Goal: Check status: Check status

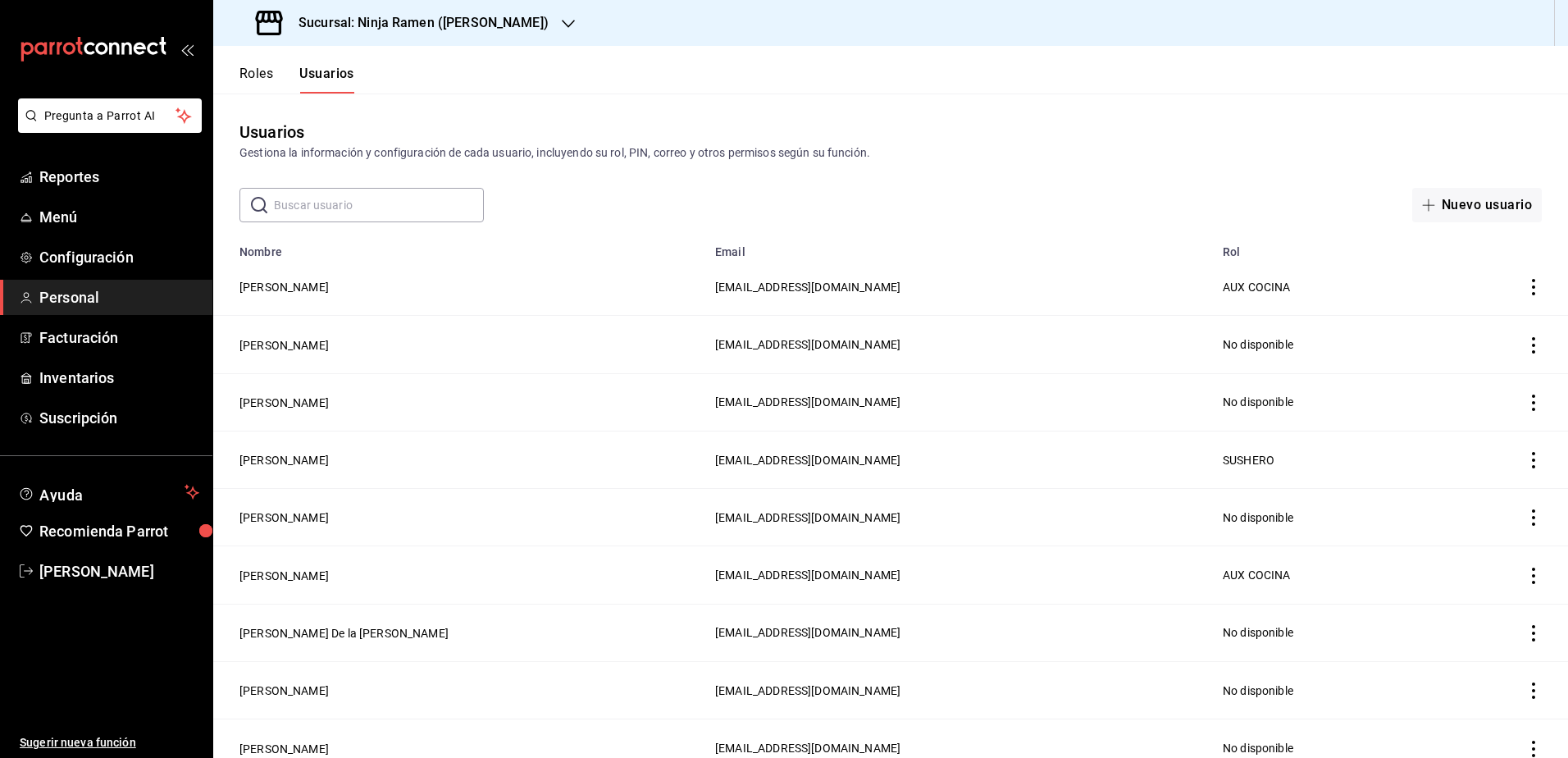
scroll to position [610, 0]
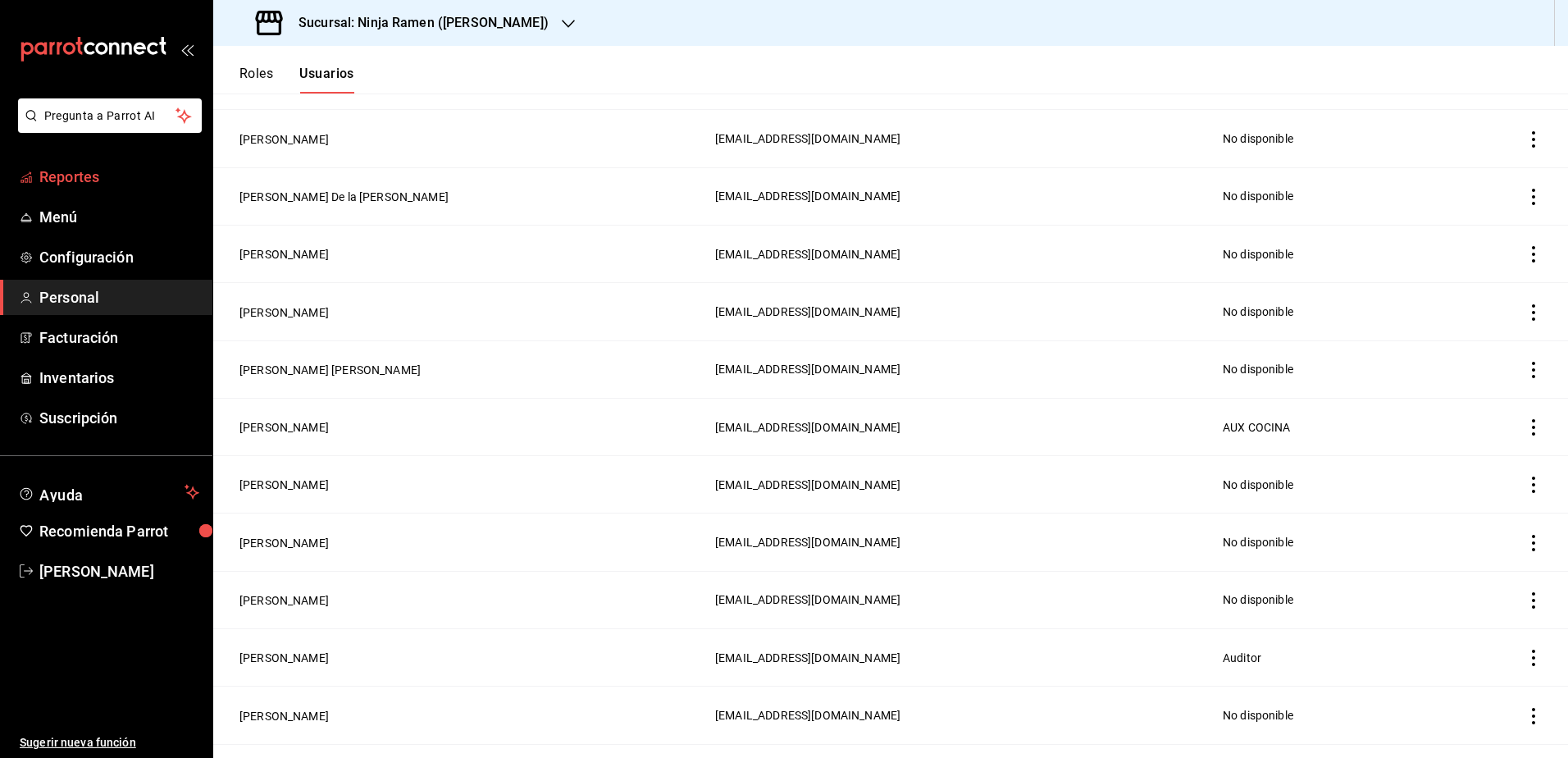
click at [91, 187] on span "Reportes" at bounding box center [119, 177] width 160 height 22
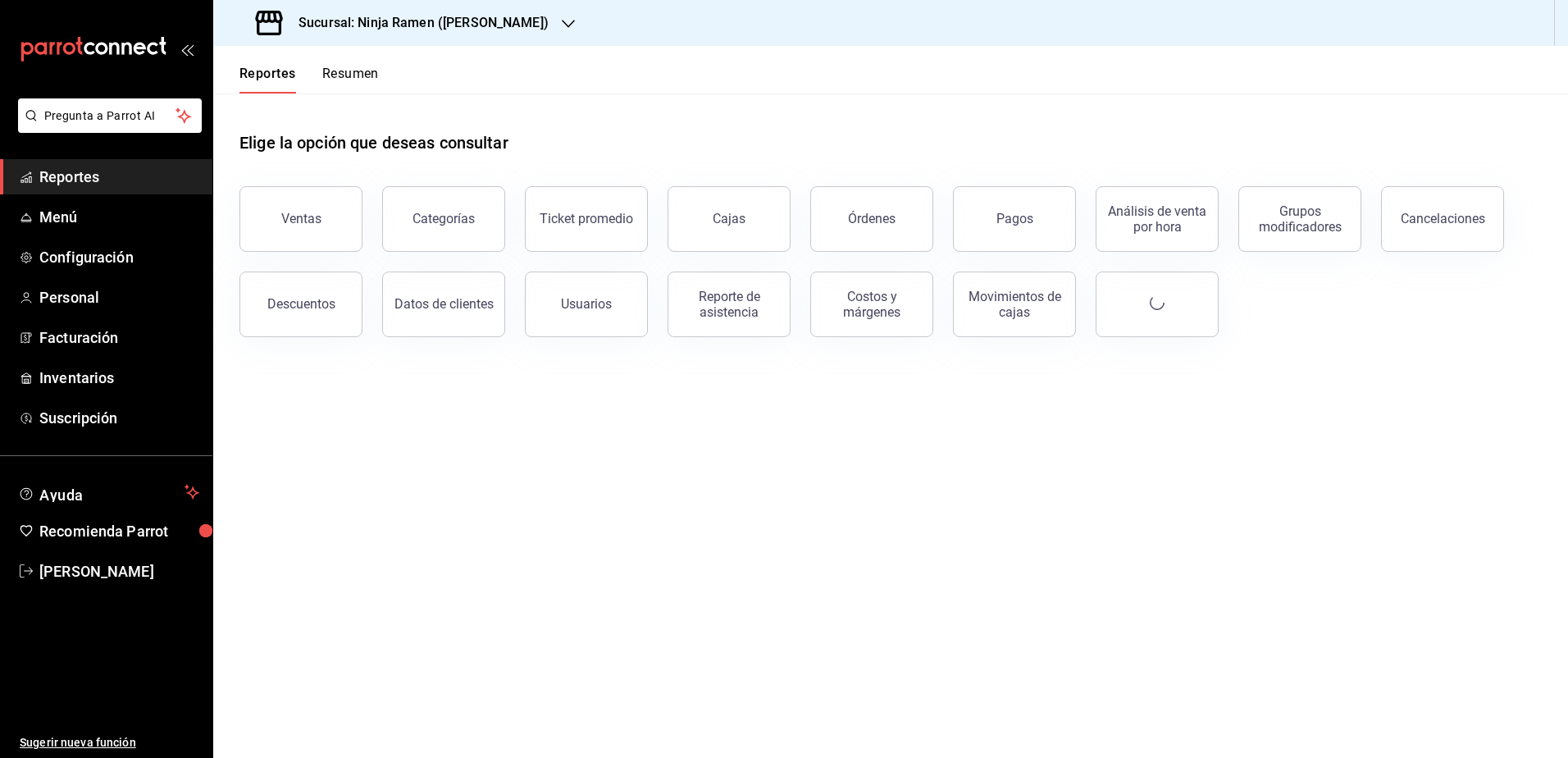
click at [791, 321] on div "Costos y márgenes" at bounding box center [862, 294] width 143 height 85
click at [758, 304] on div "Reporte de asistencia" at bounding box center [729, 304] width 102 height 32
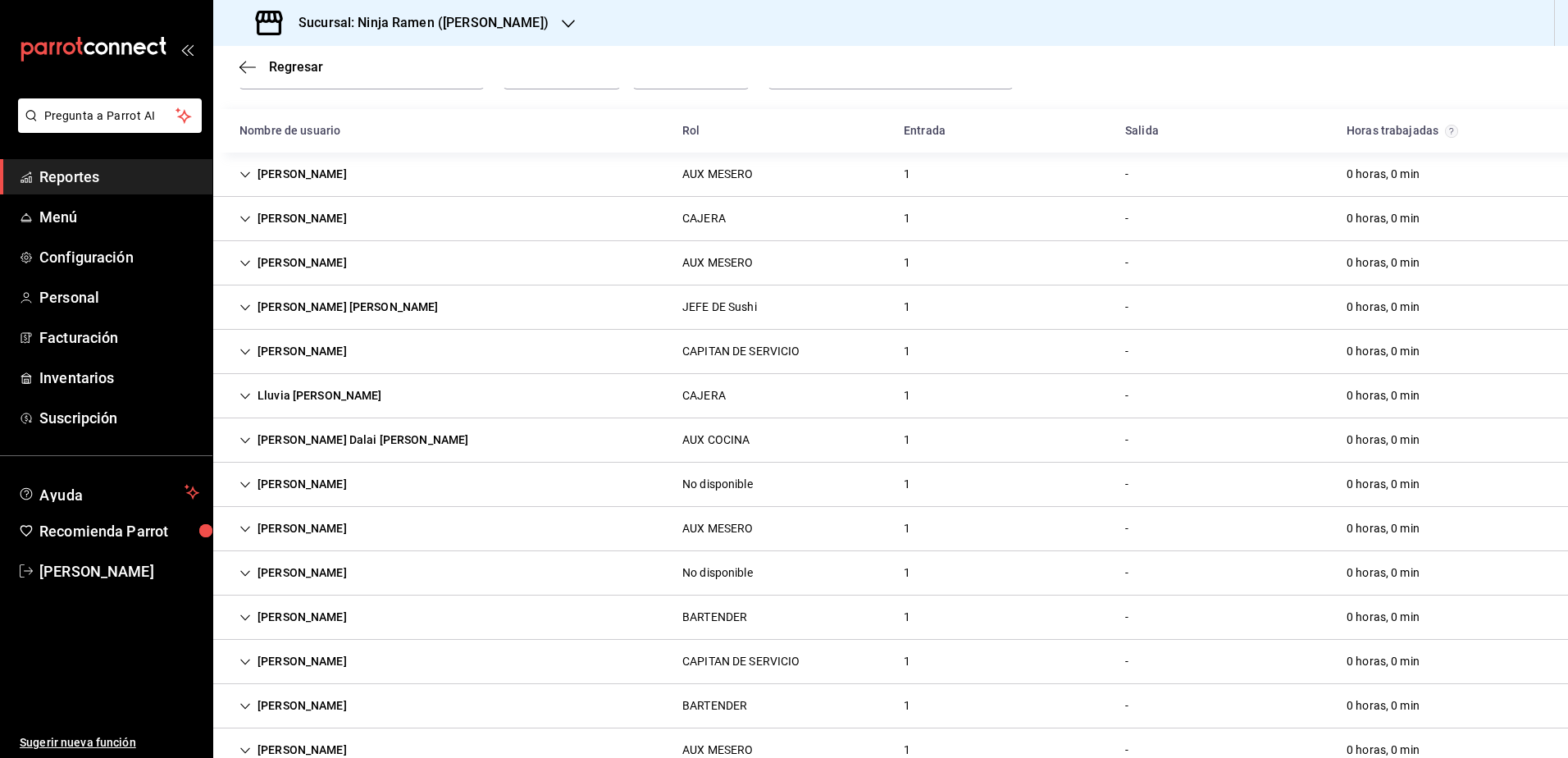
scroll to position [238, 0]
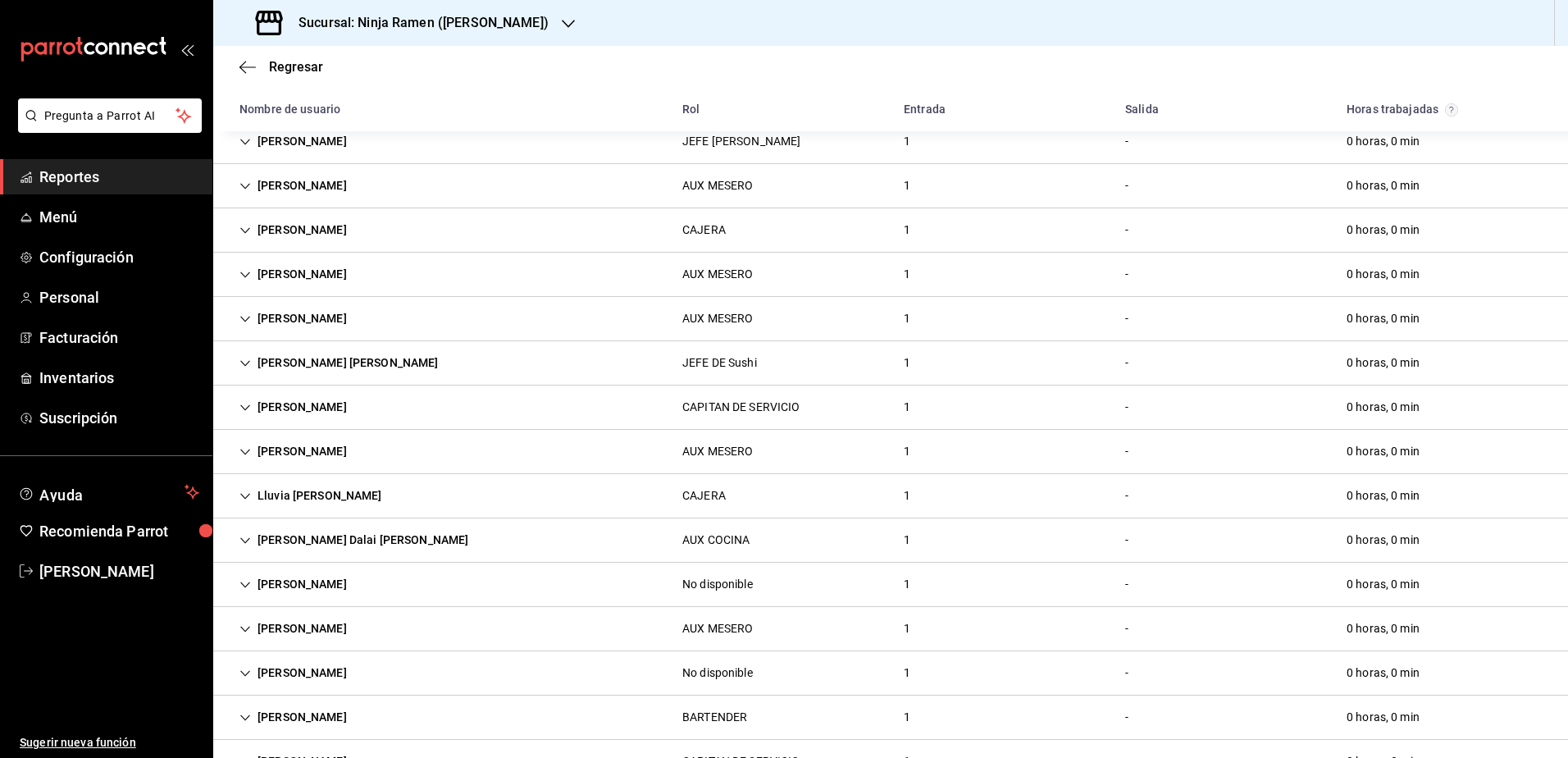
scroll to position [371, 0]
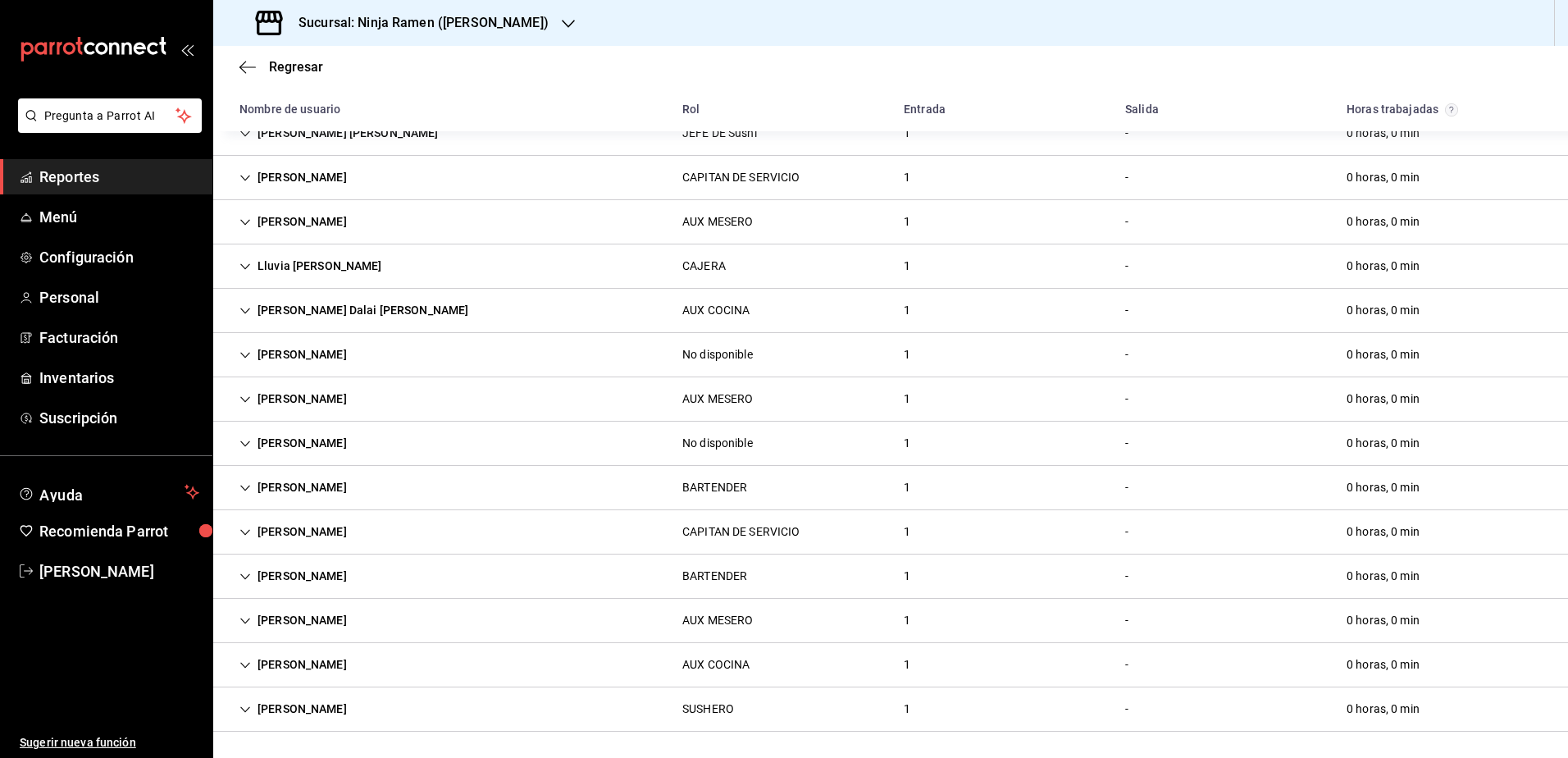
click at [241, 711] on icon "Cell" at bounding box center [246, 709] width 12 height 12
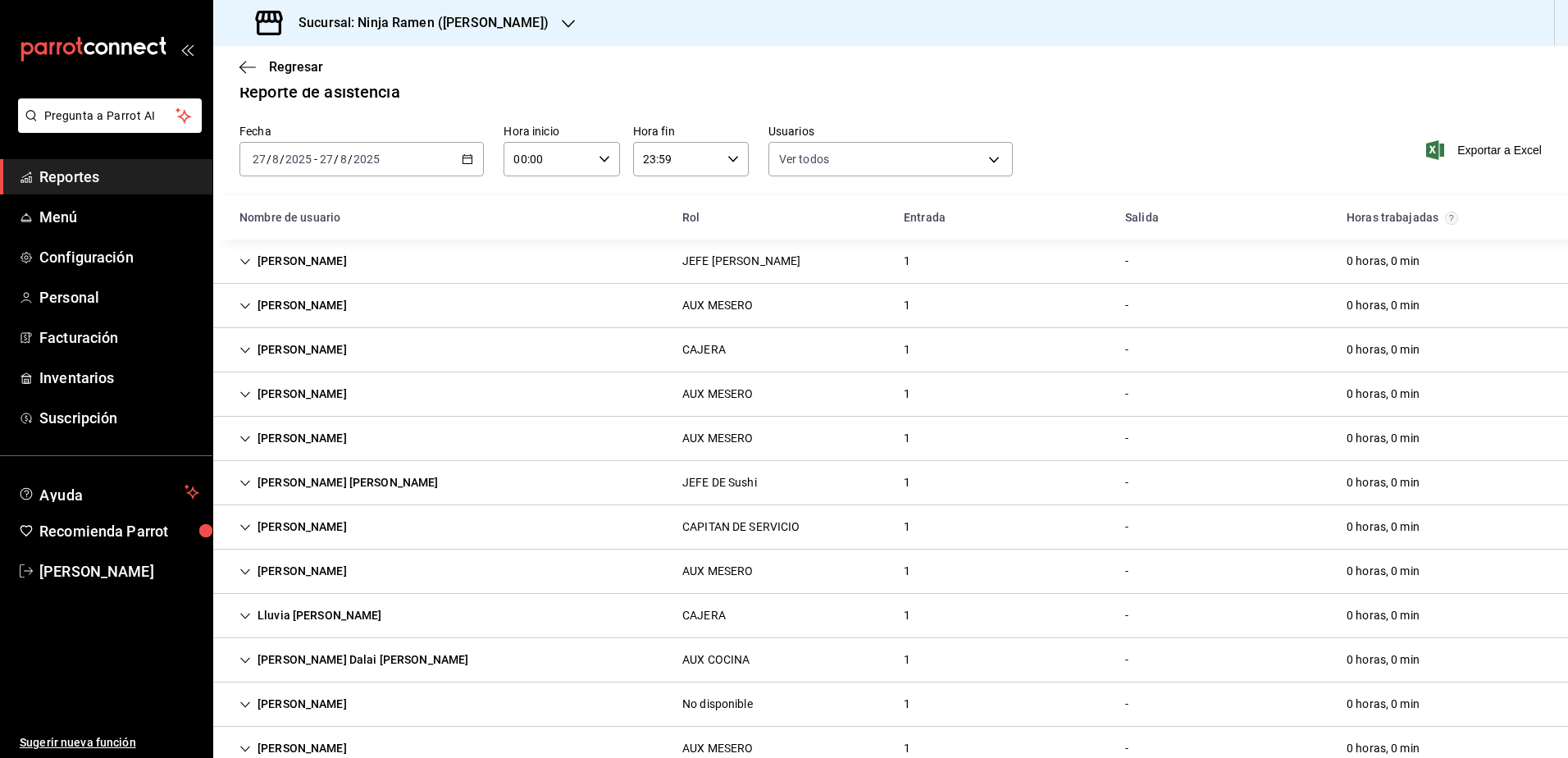
scroll to position [0, 0]
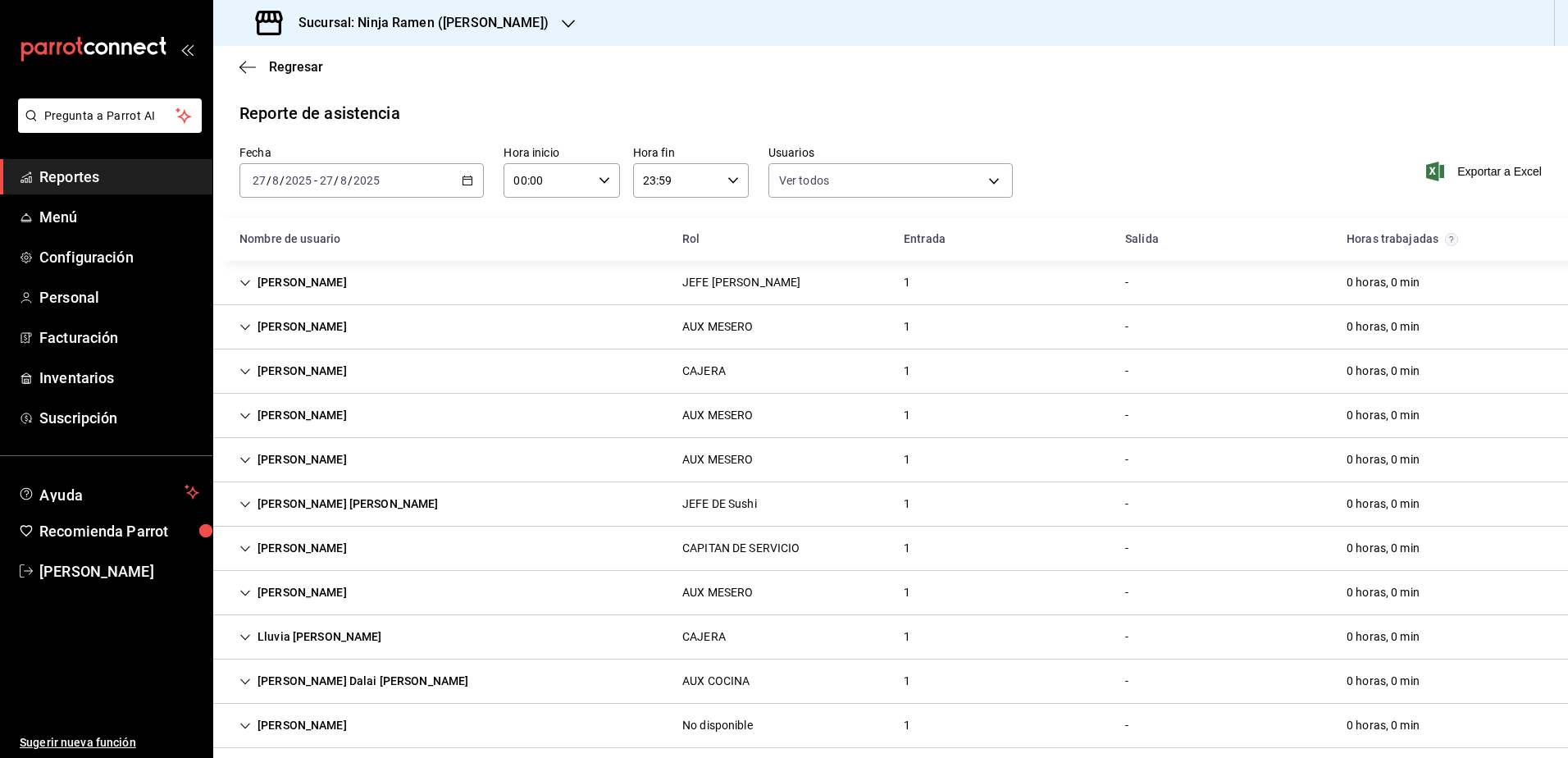
click at [462, 176] on icon "button" at bounding box center [468, 181] width 12 height 12
click at [304, 406] on span "Rango de fechas" at bounding box center [317, 414] width 127 height 17
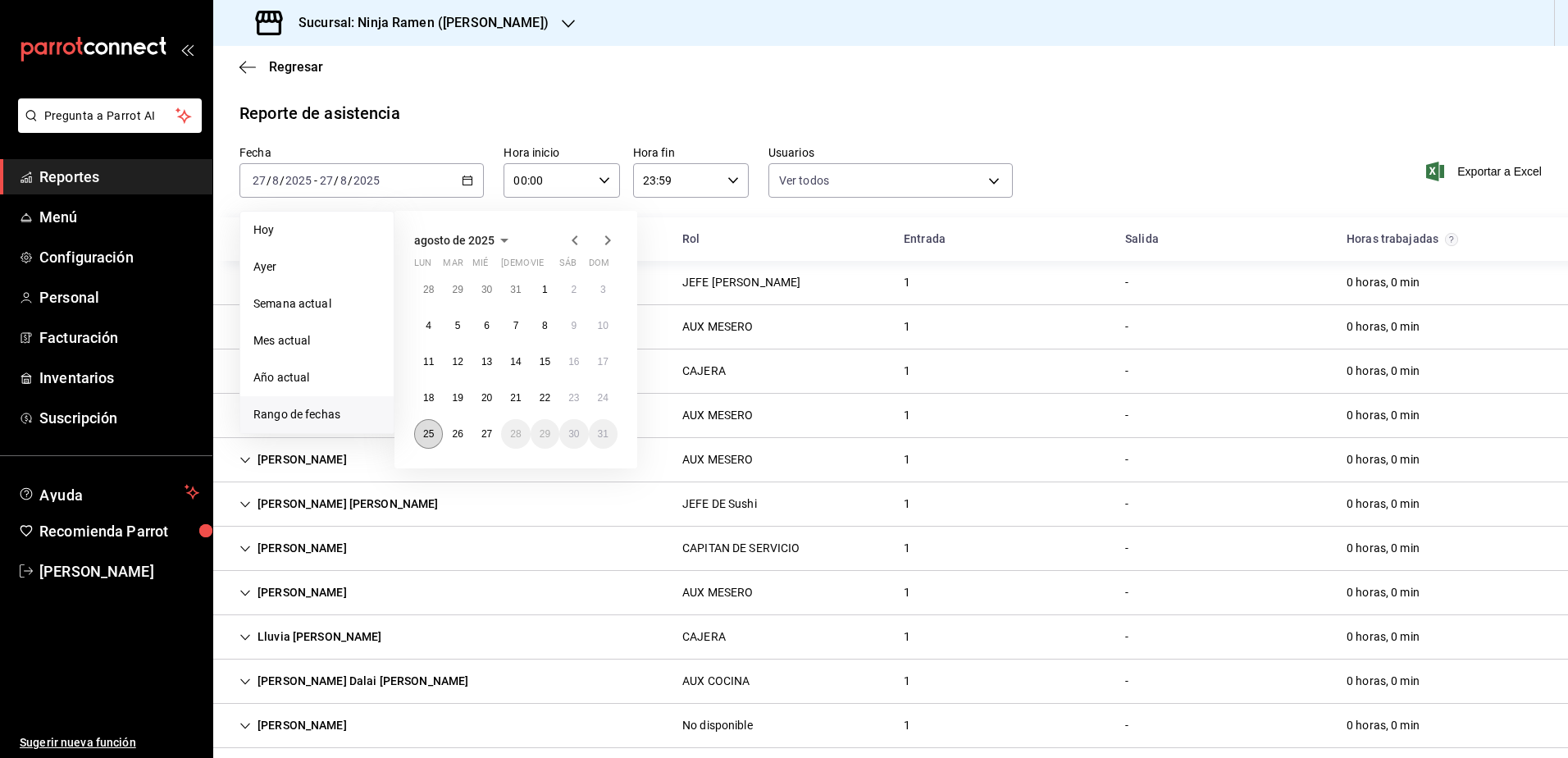
click at [439, 439] on button "25" at bounding box center [428, 434] width 29 height 30
click at [485, 435] on abbr "27" at bounding box center [486, 434] width 11 height 12
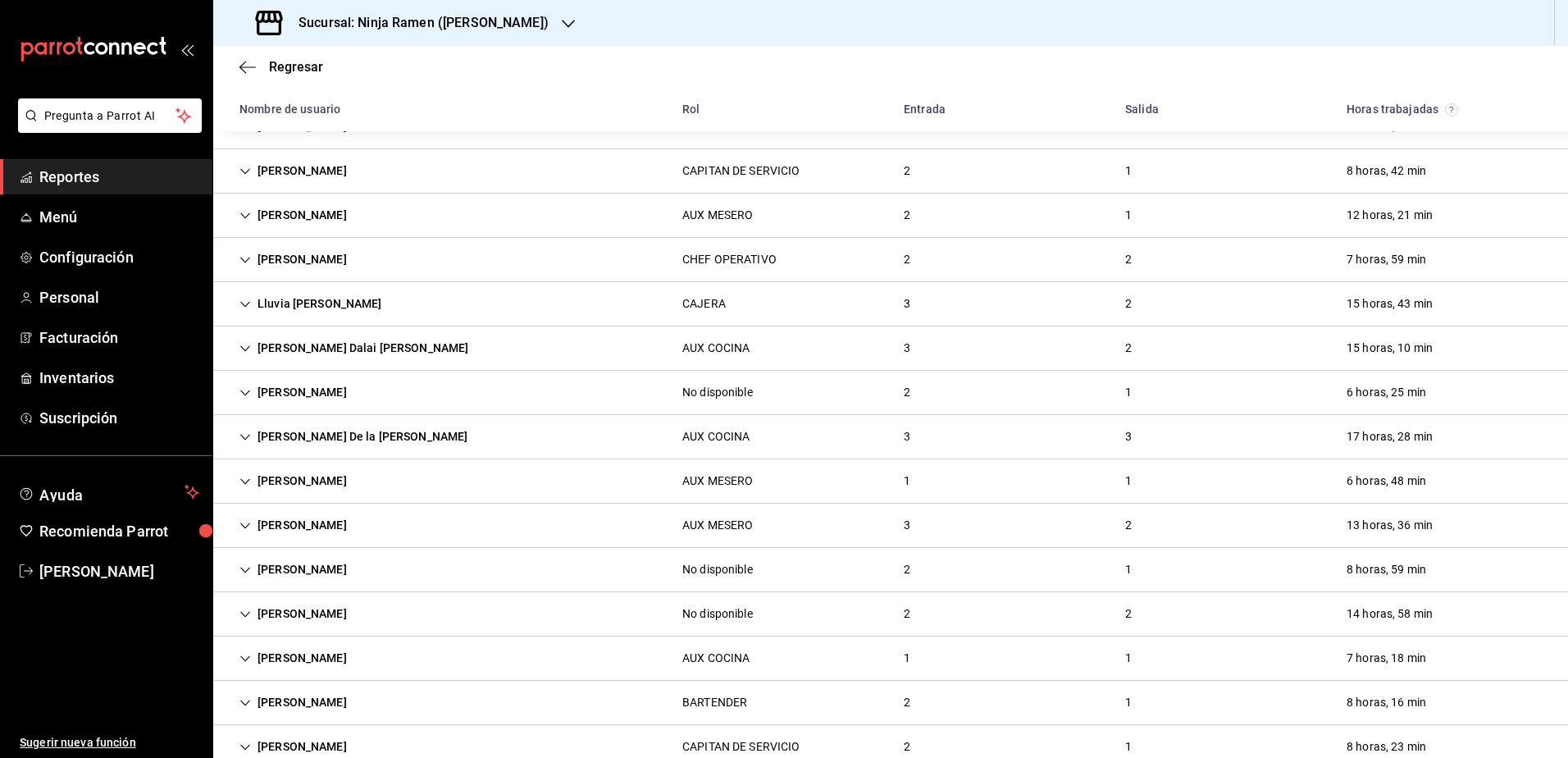
scroll to position [1168, 0]
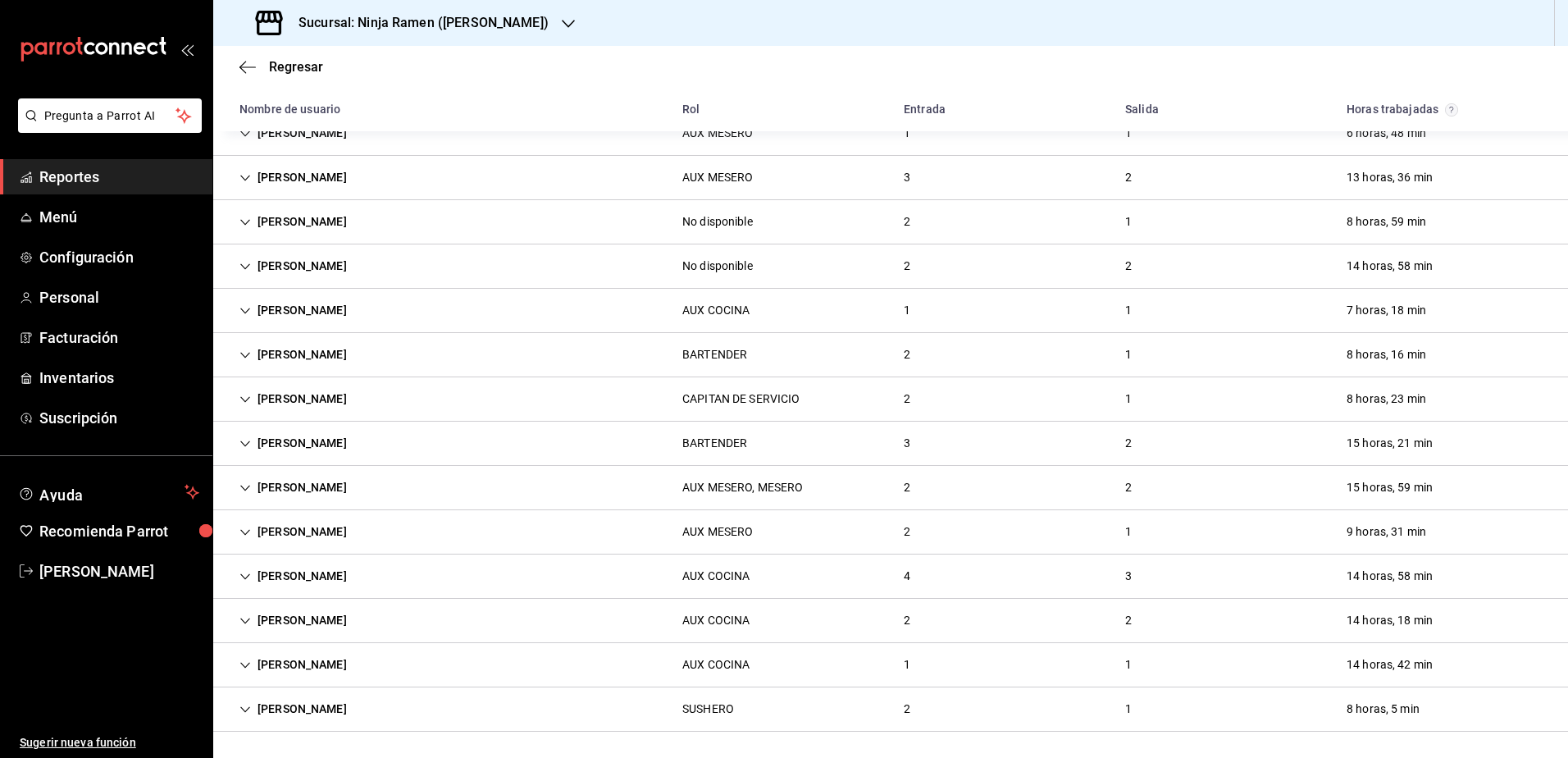
click at [244, 703] on icon "Cell" at bounding box center [246, 709] width 12 height 12
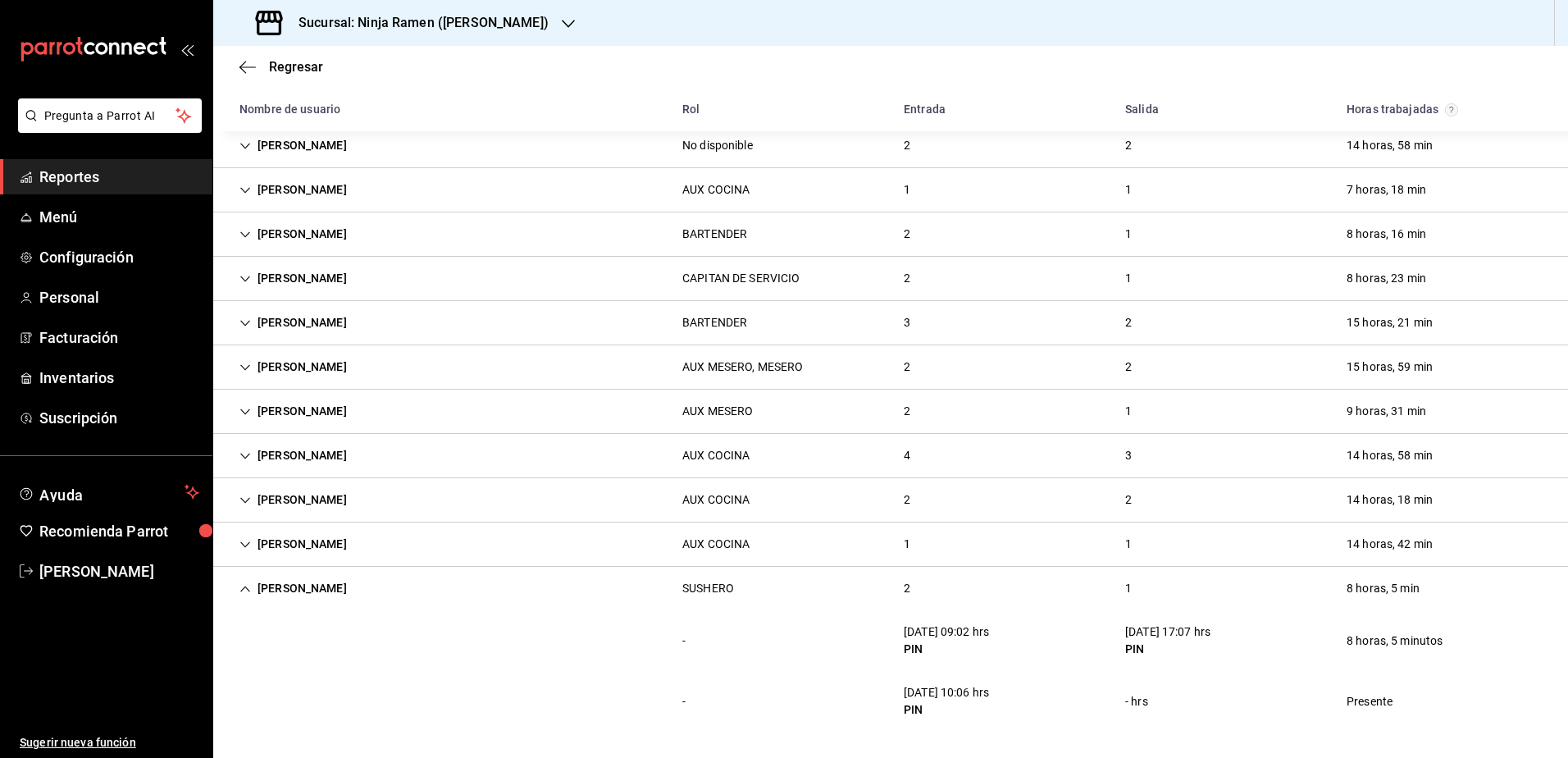
scroll to position [1288, 0]
click at [236, 586] on div "[PERSON_NAME]" at bounding box center [293, 588] width 134 height 31
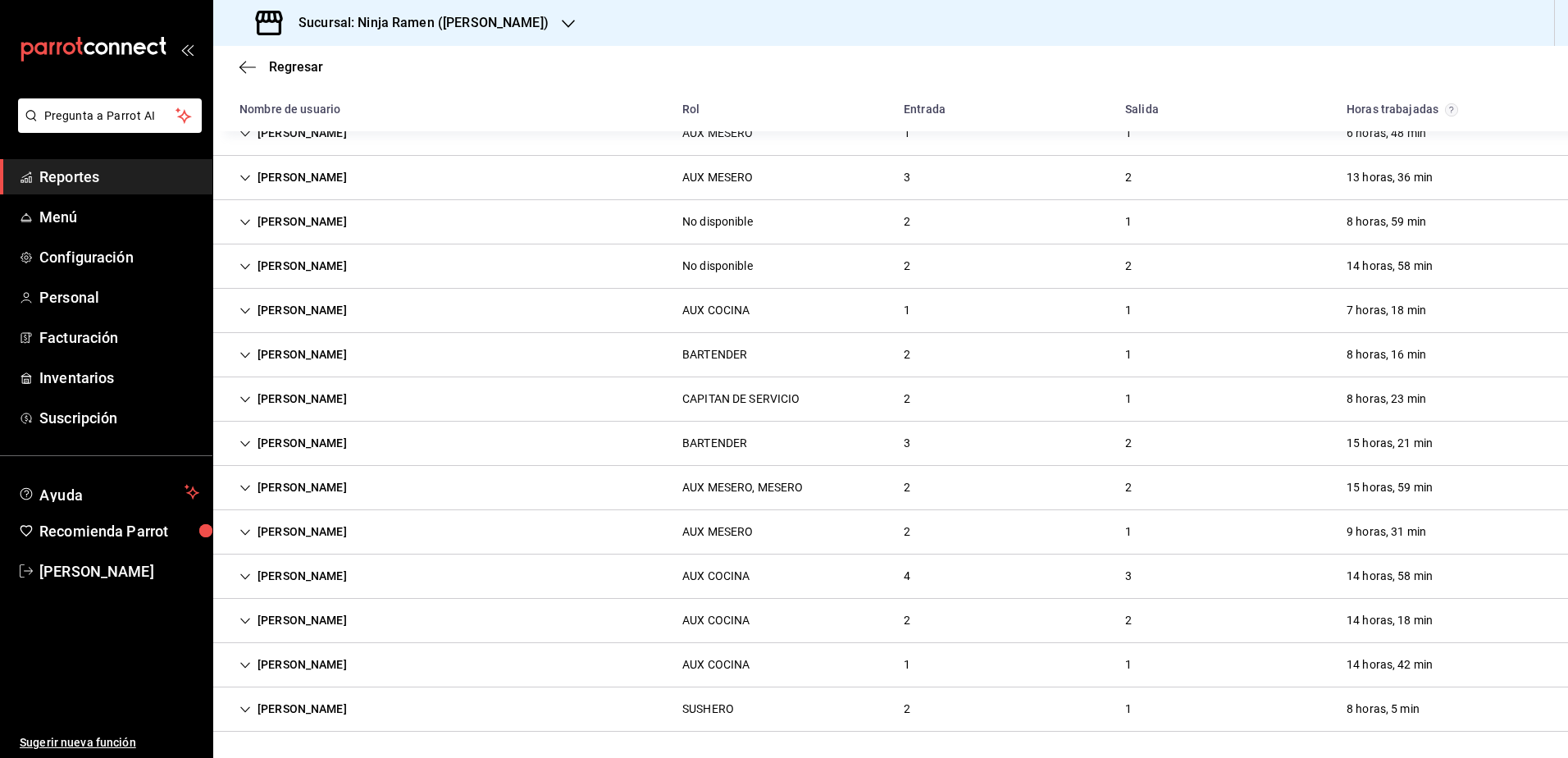
scroll to position [1168, 0]
